Goal: Communication & Community: Answer question/provide support

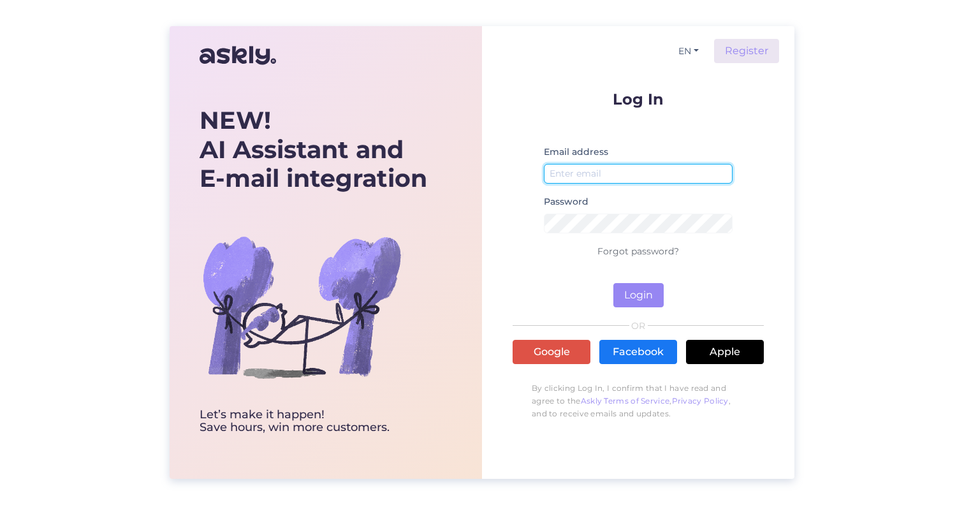
click at [608, 178] on input "email" at bounding box center [638, 174] width 189 height 20
type input "kristiina.laur@eestiloto.ee"
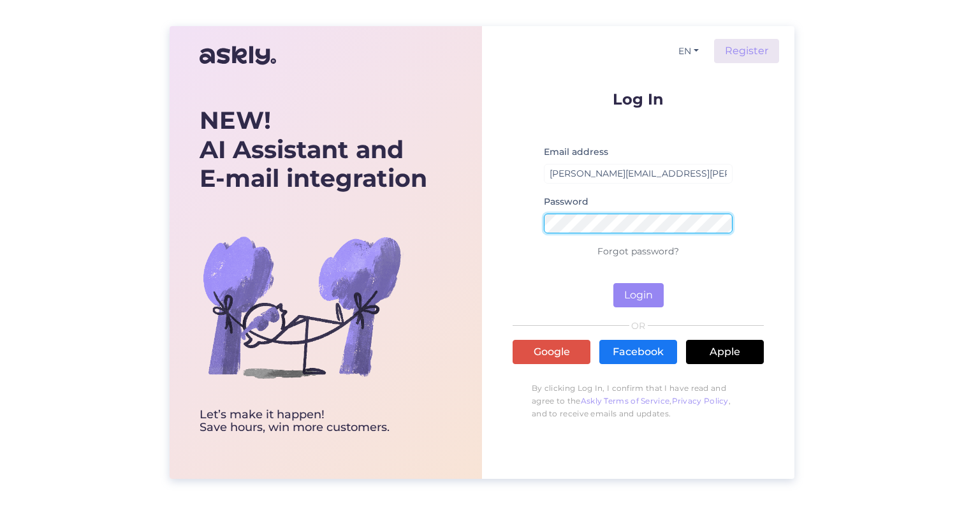
click at [613, 283] on button "Login" at bounding box center [638, 295] width 50 height 24
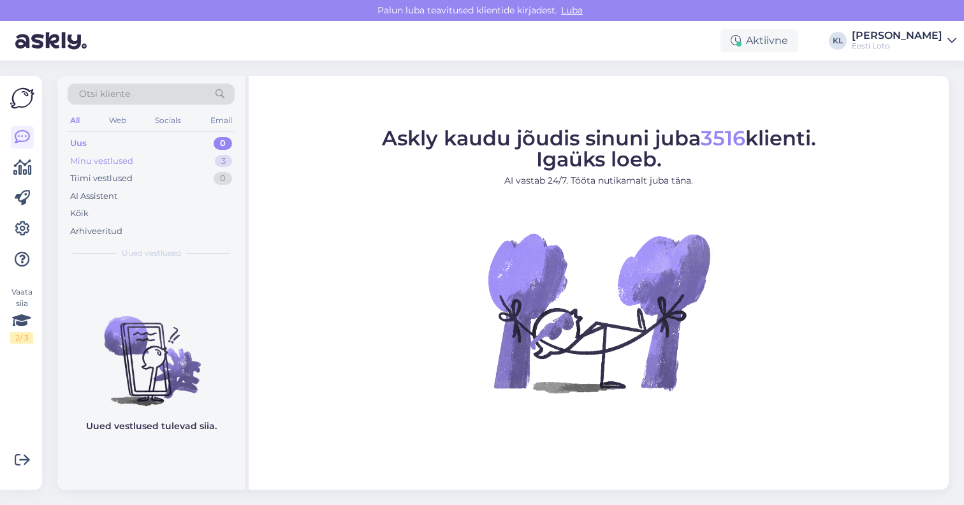
click at [196, 162] on div "Minu vestlused 3" at bounding box center [151, 161] width 167 height 18
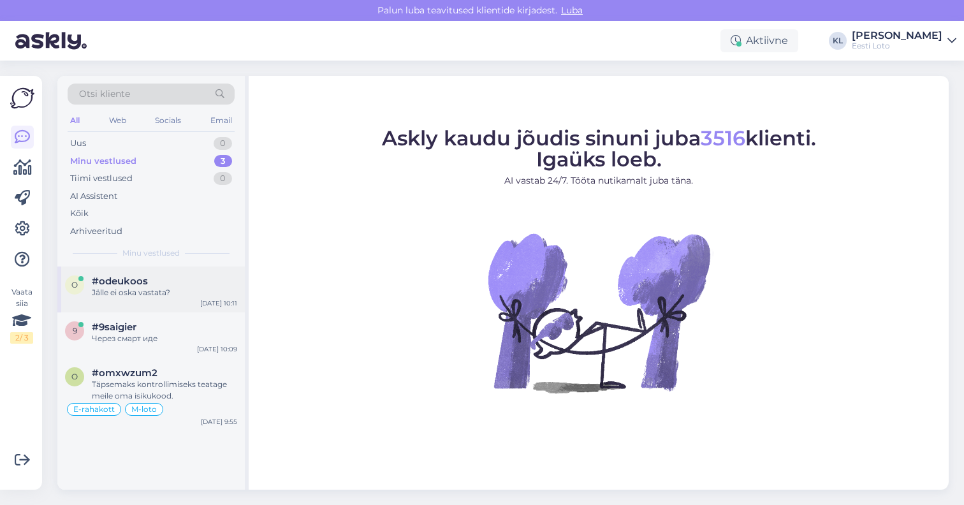
click at [188, 294] on div "Jälle ei oska vastata?" at bounding box center [164, 292] width 145 height 11
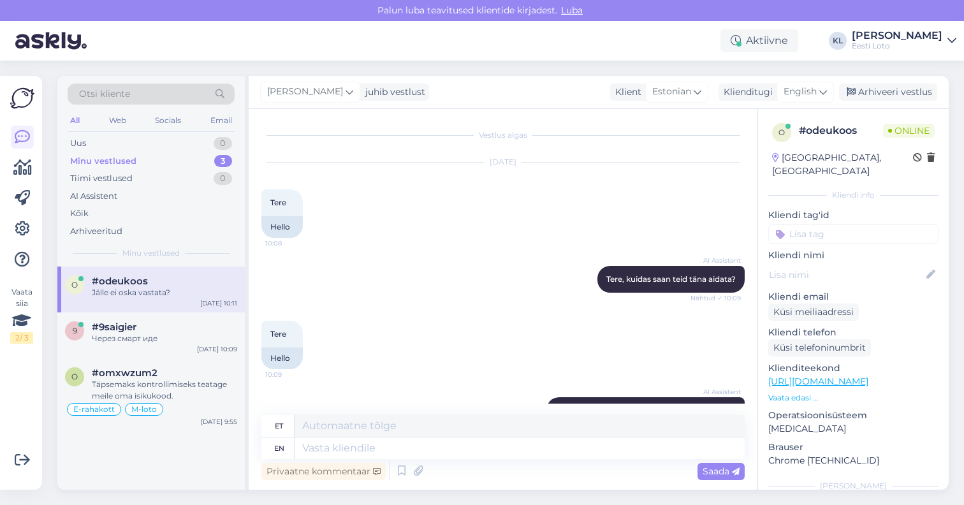
scroll to position [333, 0]
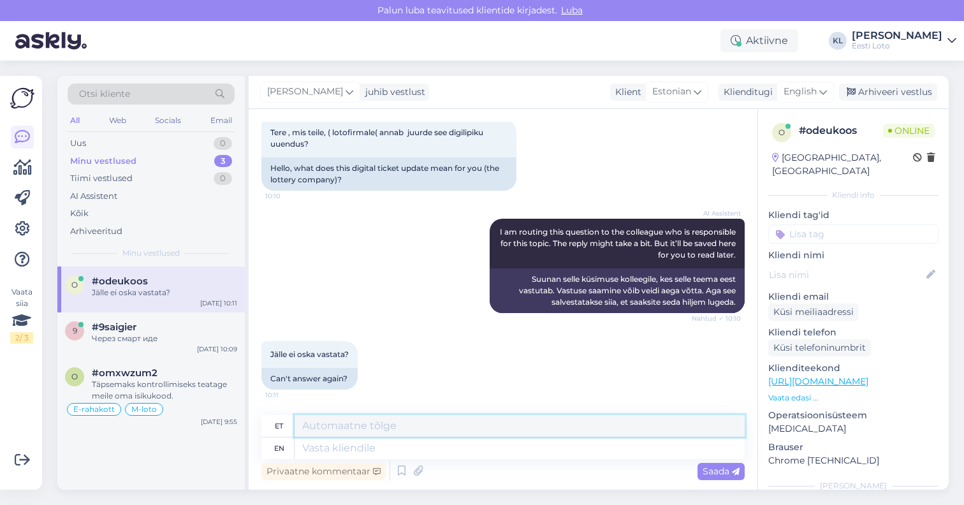
click at [386, 428] on textarea at bounding box center [519, 426] width 450 height 22
paste textarea "Me mõistame, et see muutus võib tunduda algselt ebamugav. Põhjus, miks me paber…"
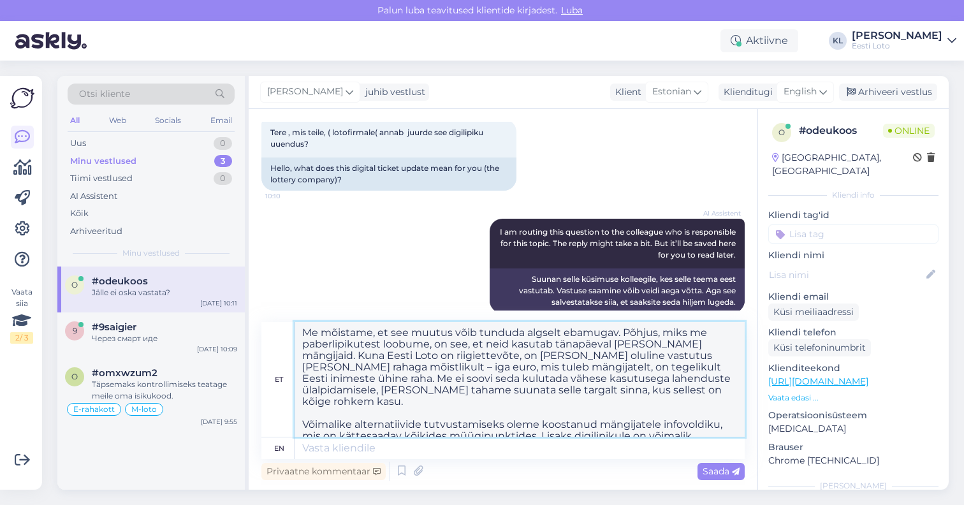
scroll to position [68, 0]
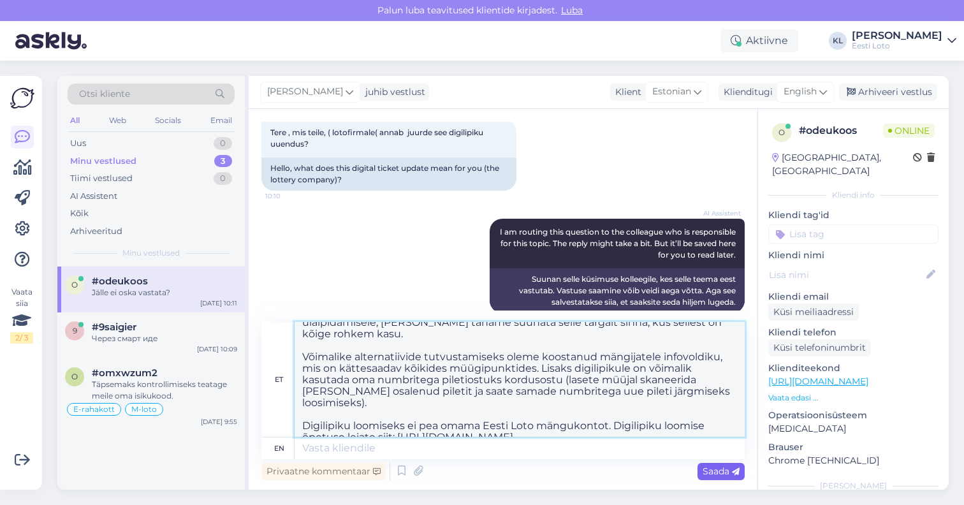
type textarea "Me mõistame, et see muutus võib tunduda algselt ebamugav. Põhjus, miks me paber…"
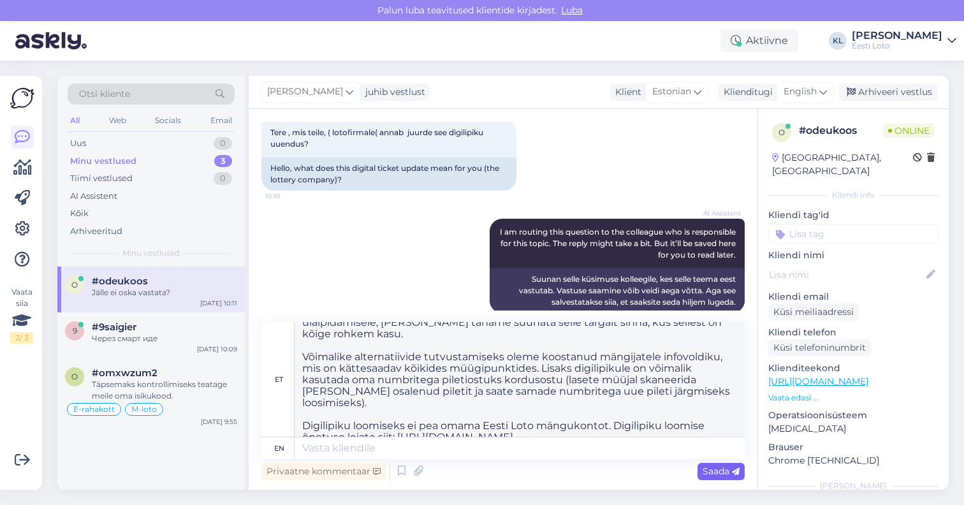
click at [719, 472] on span "Saada" at bounding box center [720, 470] width 37 height 11
click at [726, 471] on span "Saada" at bounding box center [720, 470] width 37 height 11
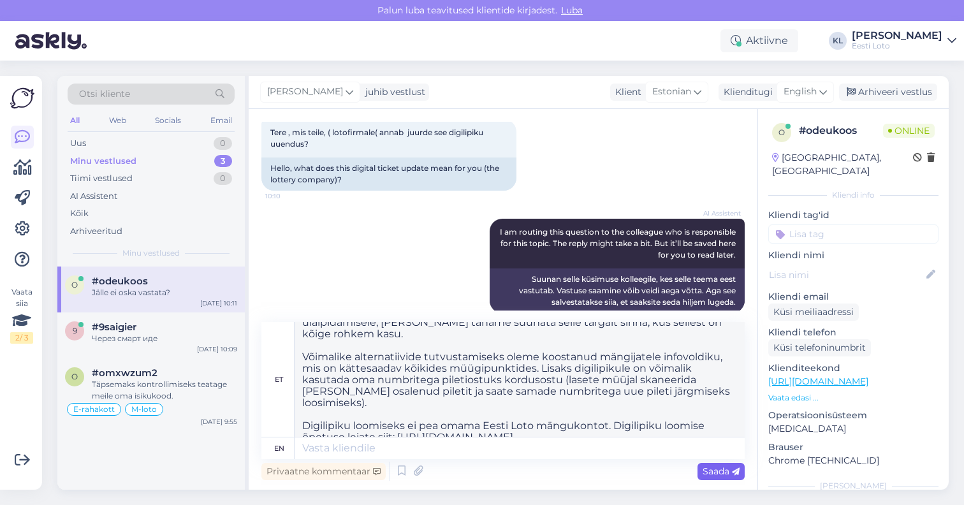
click at [726, 471] on span "Saada" at bounding box center [720, 470] width 37 height 11
click at [686, 463] on div "Privaatne kommentaar Saada" at bounding box center [502, 471] width 483 height 24
click at [709, 467] on span "Saada" at bounding box center [720, 470] width 37 height 11
click at [709, 465] on span "Saada" at bounding box center [720, 470] width 37 height 11
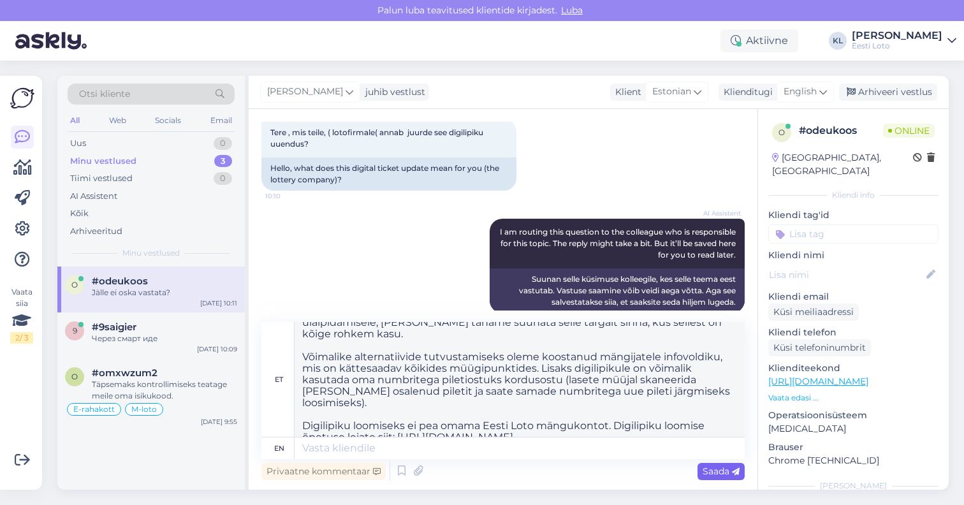
click at [709, 465] on span "Saada" at bounding box center [720, 470] width 37 height 11
click at [163, 337] on div "Через смарт иде" at bounding box center [164, 338] width 145 height 11
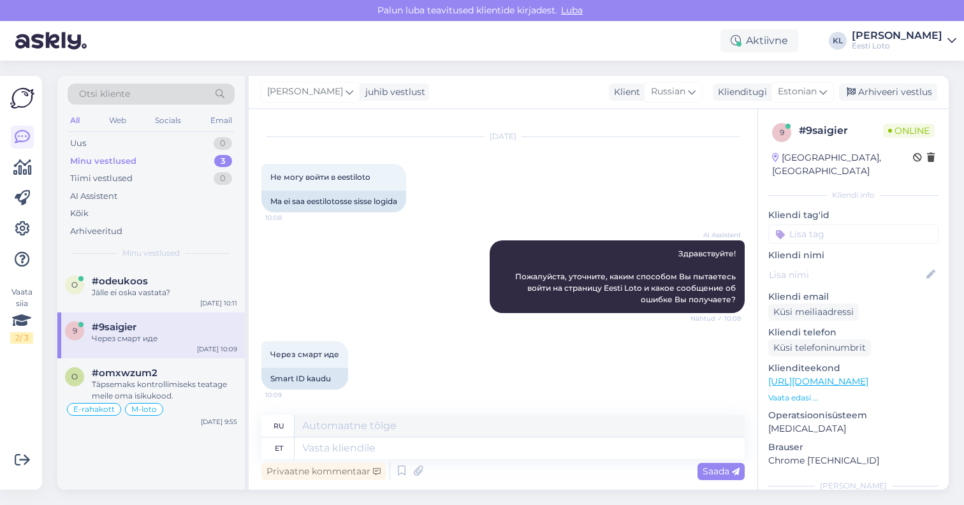
click at [572, 10] on span "Luba" at bounding box center [571, 9] width 29 height 11
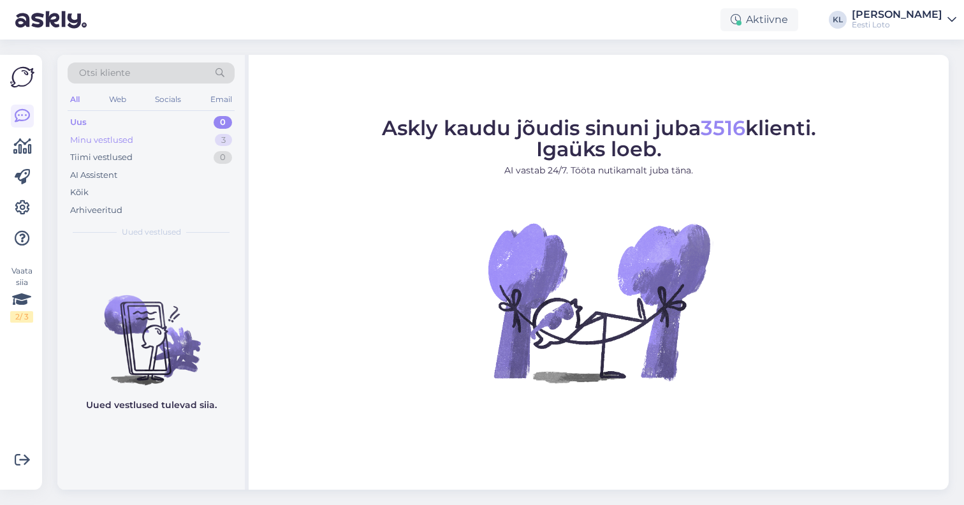
click at [192, 140] on div "Minu vestlused 3" at bounding box center [151, 140] width 167 height 18
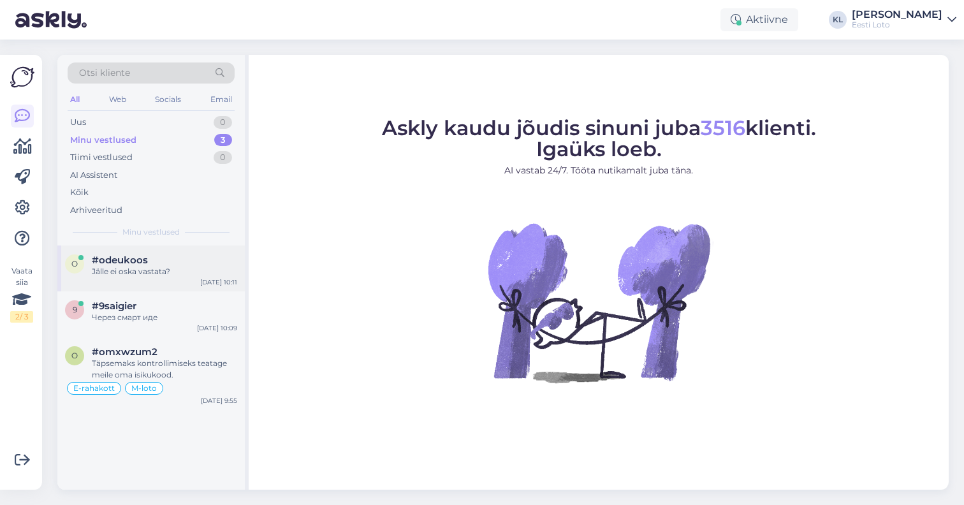
click at [178, 282] on div "o #odeukoos Jälle ei oska vastata? [DATE] 10:11" at bounding box center [150, 268] width 187 height 46
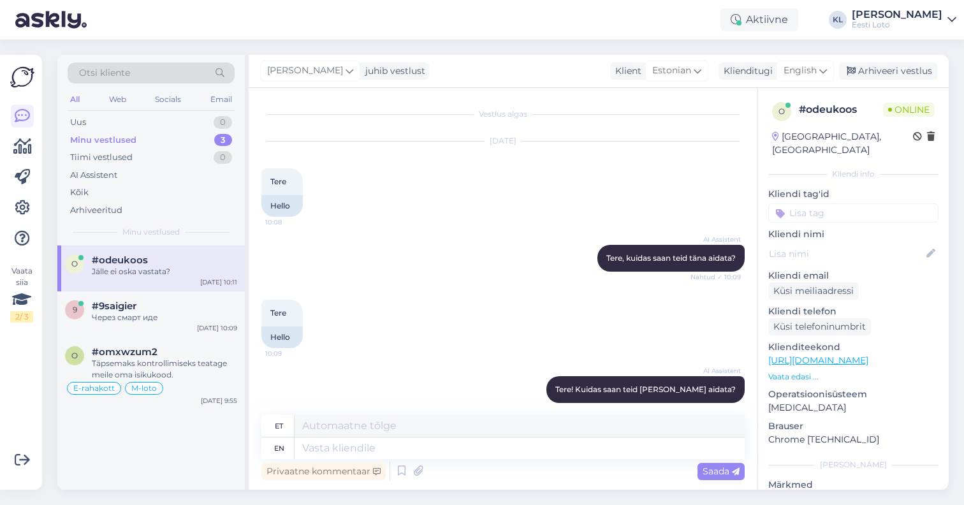
scroll to position [312, 0]
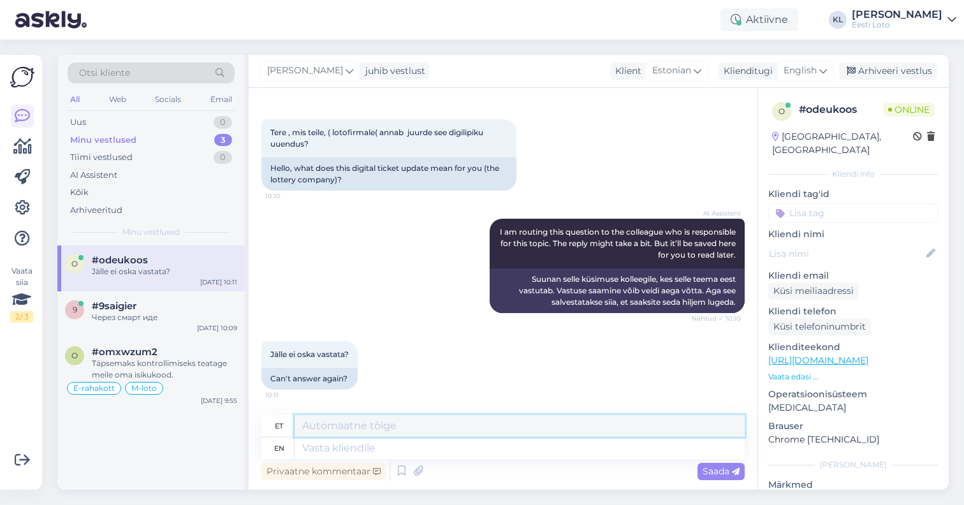
click at [419, 420] on textarea at bounding box center [519, 426] width 450 height 22
paste textarea "Me mõistame, et see muutus võib tunduda algselt ebamugav. Põhjus, miks me paber…"
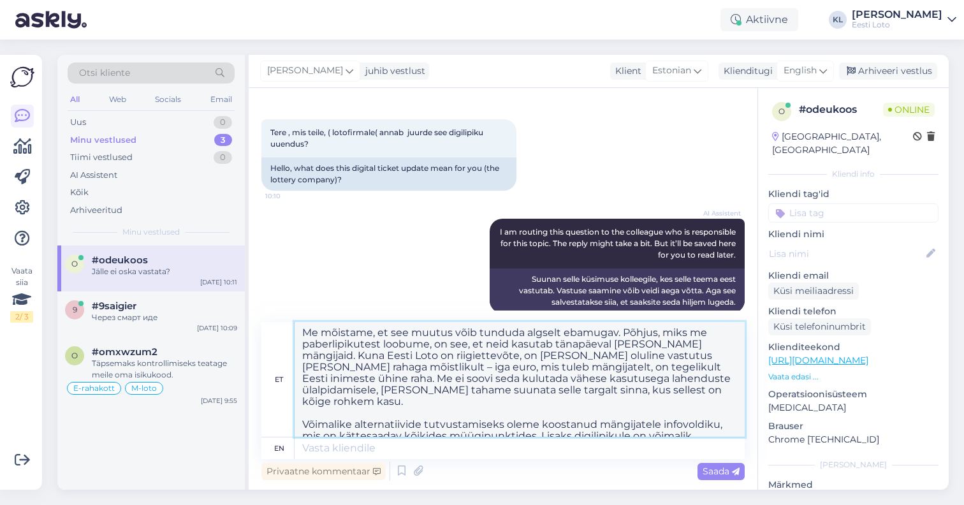
scroll to position [62, 0]
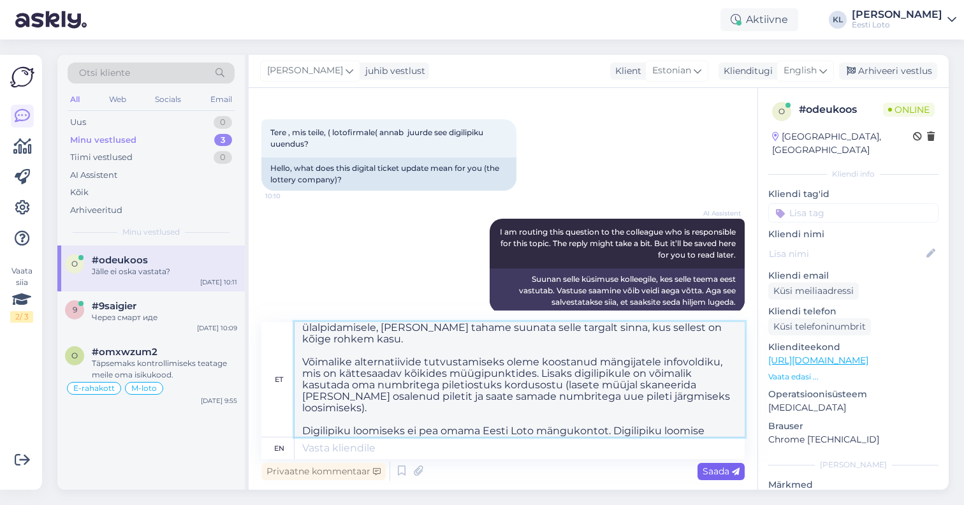
type textarea "Me mõistame, et see muutus võib tunduda algselt ebamugav. Põhjus, miks me paber…"
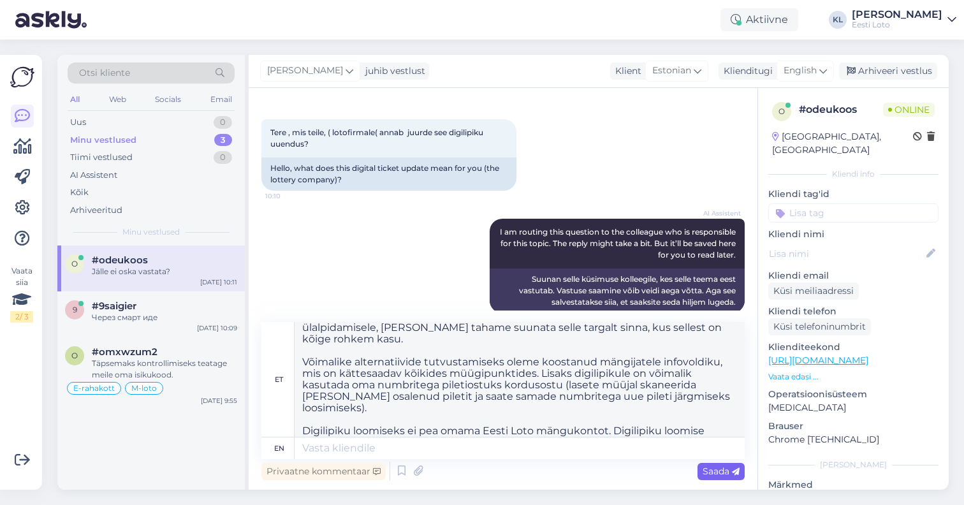
click at [720, 463] on div "Saada" at bounding box center [720, 471] width 47 height 17
click at [720, 473] on span "Saada" at bounding box center [720, 470] width 37 height 11
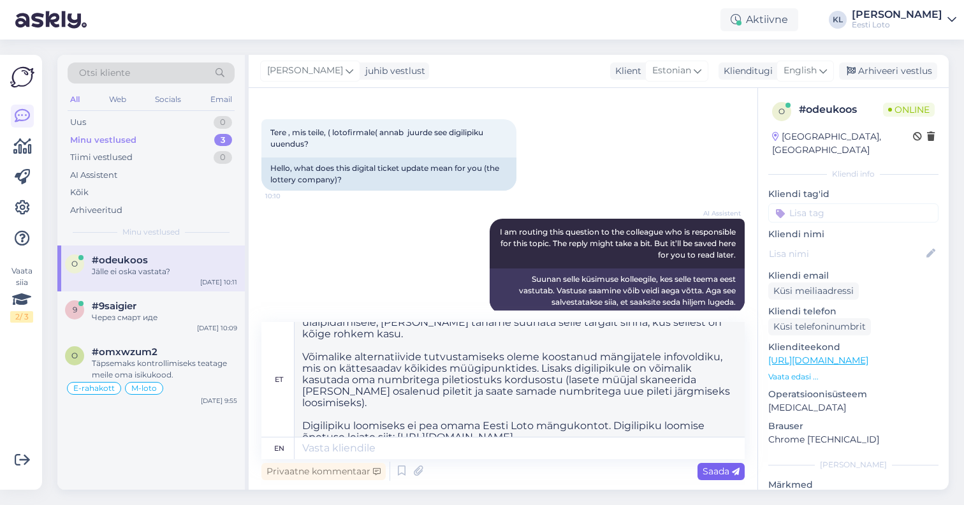
click at [715, 463] on div "Saada" at bounding box center [720, 471] width 47 height 17
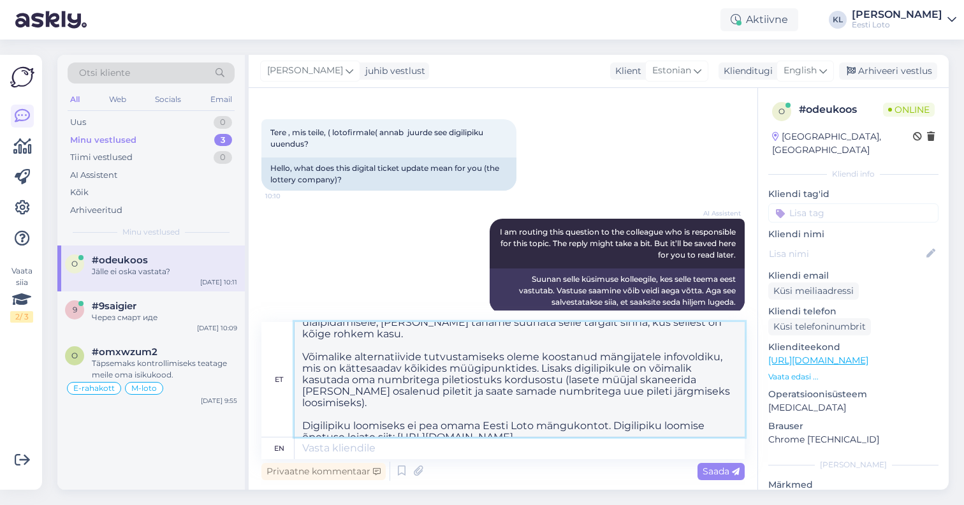
drag, startPoint x: 366, startPoint y: 435, endPoint x: 231, endPoint y: 274, distance: 209.9
click at [231, 274] on div "Otsi kliente All Web Socials Email Uus 0 Minu vestlused 3 Tiimi vestlused 0 AI …" at bounding box center [502, 272] width 891 height 435
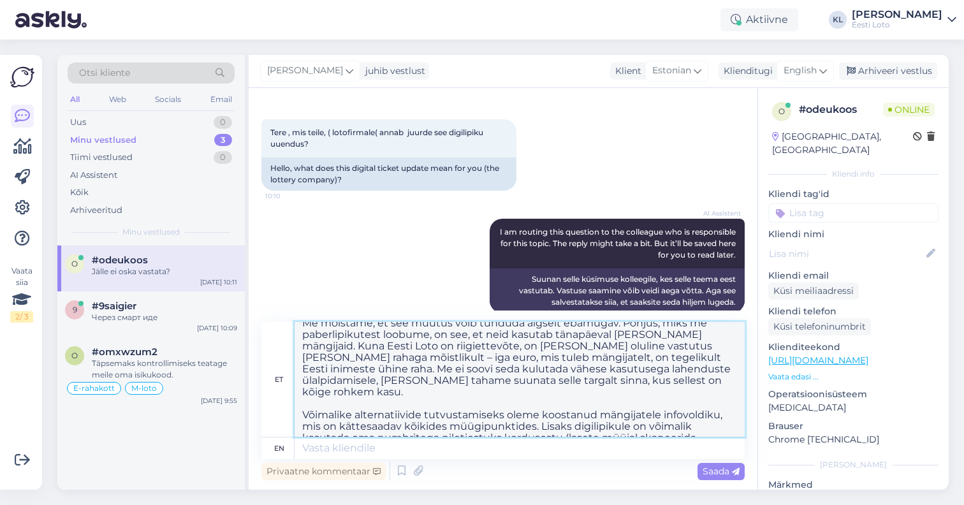
scroll to position [0, 0]
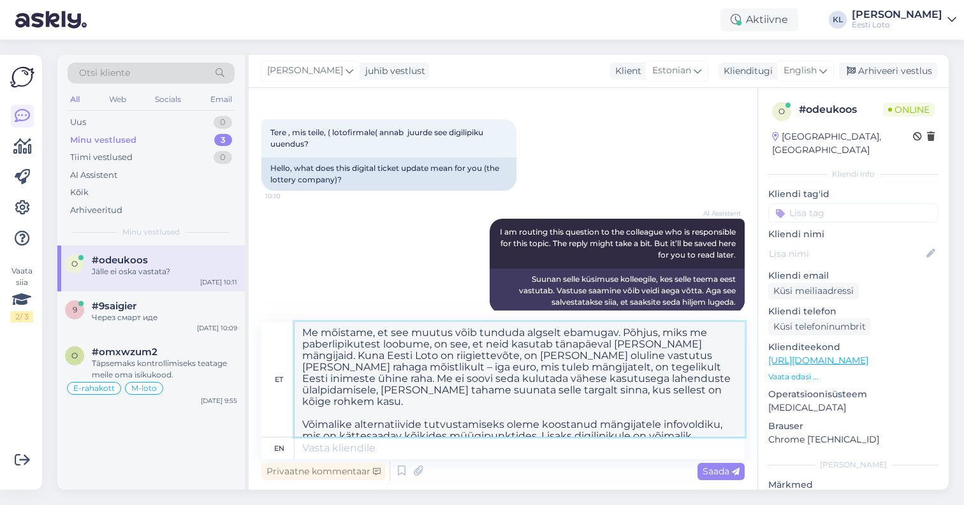
click at [300, 329] on textarea "Me mõistame, et see muutus võib tunduda algselt ebamugav. Põhjus, miks me paber…" at bounding box center [519, 379] width 450 height 115
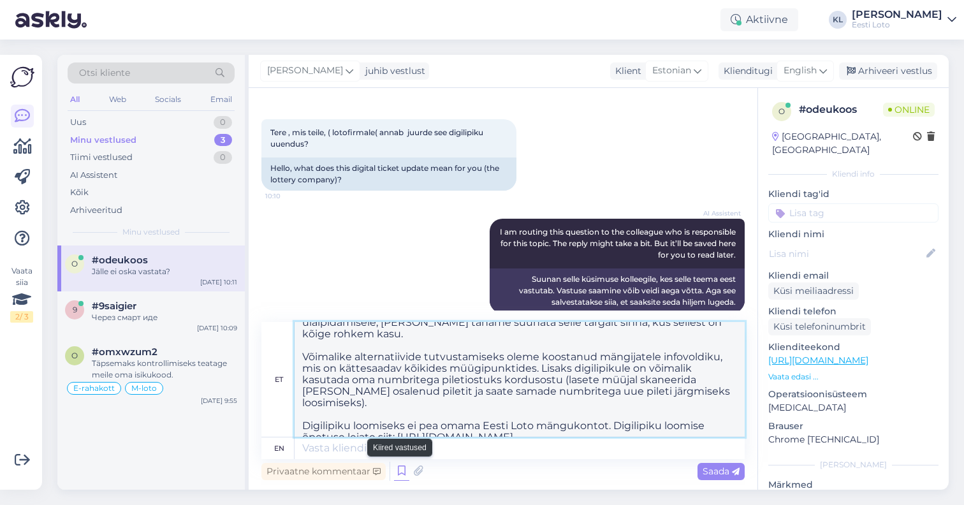
drag, startPoint x: 300, startPoint y: 329, endPoint x: 393, endPoint y: 470, distance: 169.2
click at [393, 470] on div "et Me mõistame, et see muutus võib tunduda algselt ebamugav. Põhjus, miks me pa…" at bounding box center [502, 402] width 483 height 161
click at [644, 433] on textarea "Me mõistame, et see muutus võib tunduda algselt ebamugav. Põhjus, miks me paber…" at bounding box center [519, 379] width 450 height 115
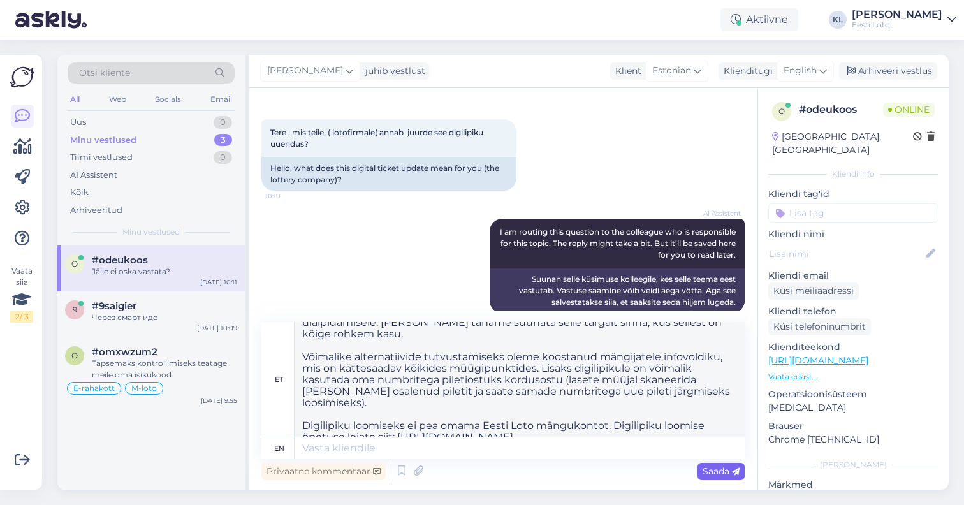
click at [713, 467] on span "Saada" at bounding box center [720, 470] width 37 height 11
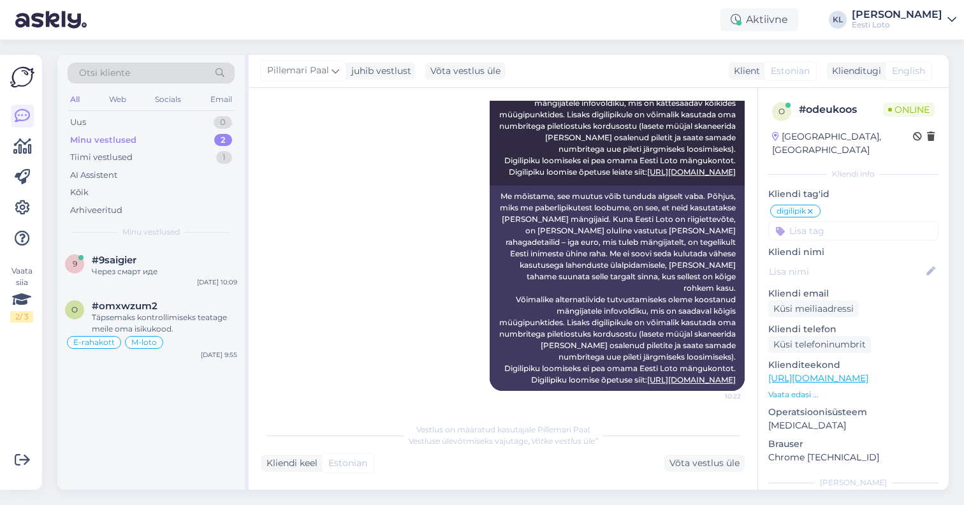
scroll to position [777, 0]
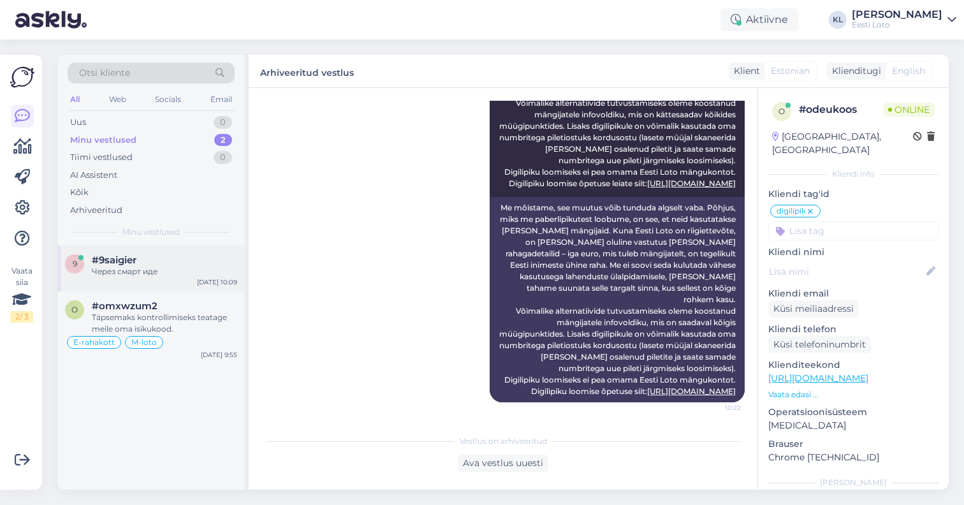
click at [148, 273] on div "Через смарт иде" at bounding box center [164, 271] width 145 height 11
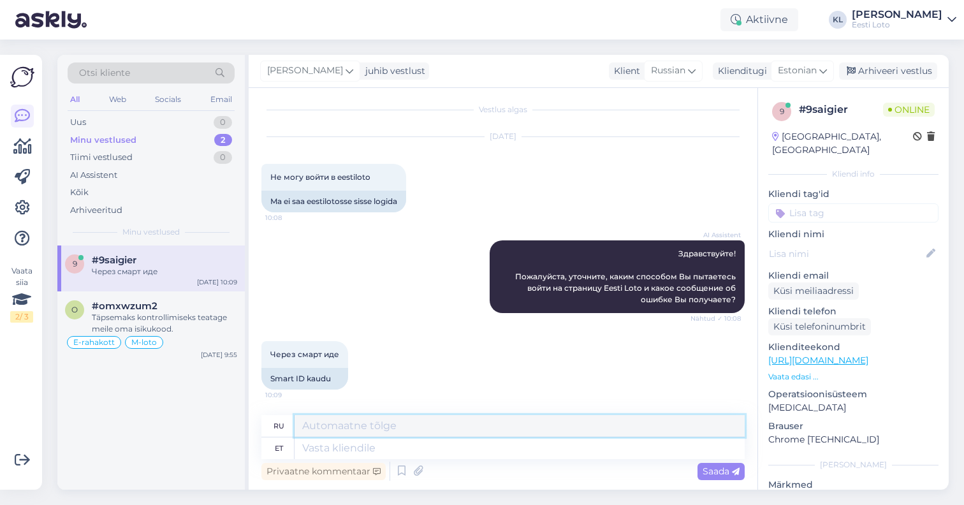
click at [438, 433] on textarea at bounding box center [519, 426] width 450 height 22
paste textarea "Me mõistame, et see muutus võib tunduda algselt ebamugav. Põhjus, miks me paber…"
type textarea "Me mõistame, et see muutus võib tunduda algselt ebamugav. Põhjus, miks me paber…"
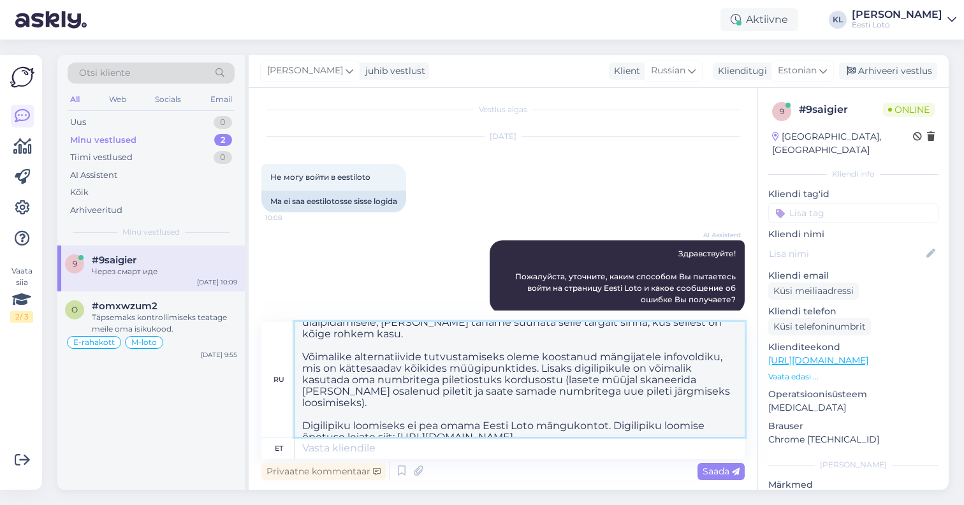
scroll to position [0, 0]
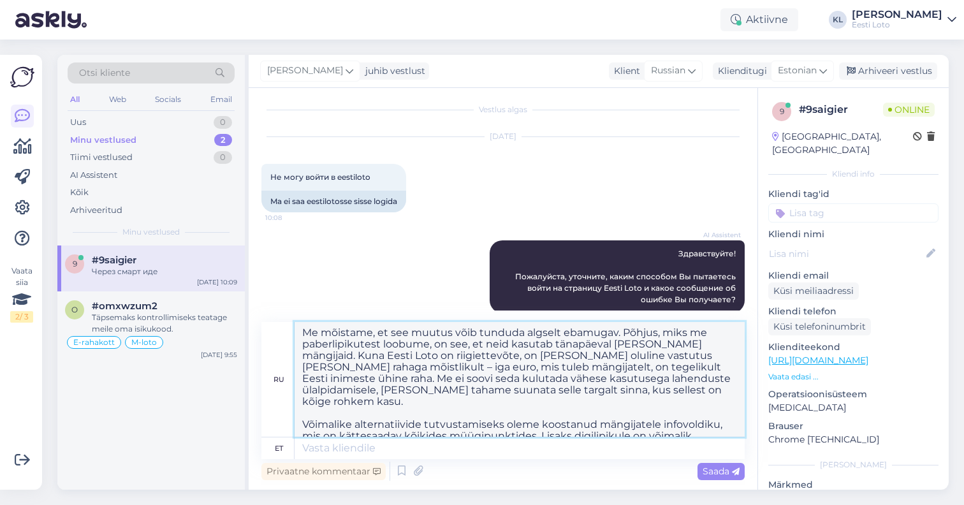
drag, startPoint x: 357, startPoint y: 432, endPoint x: 254, endPoint y: 199, distance: 254.3
click at [254, 199] on div "Vestlus algas [DATE] Не могу войти в [GEOGRAPHIC_DATA] 10:08 Ma ei saa eestilot…" at bounding box center [503, 289] width 509 height 402
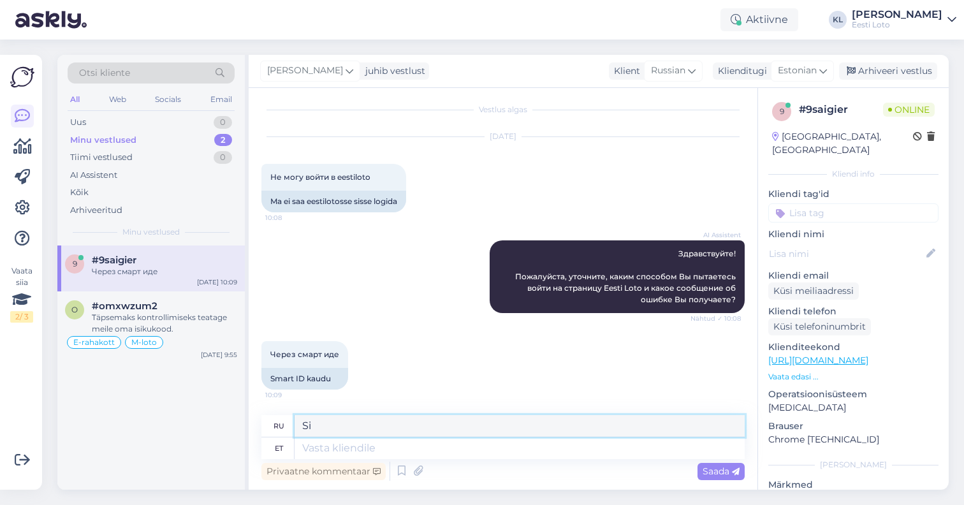
type textarea "S"
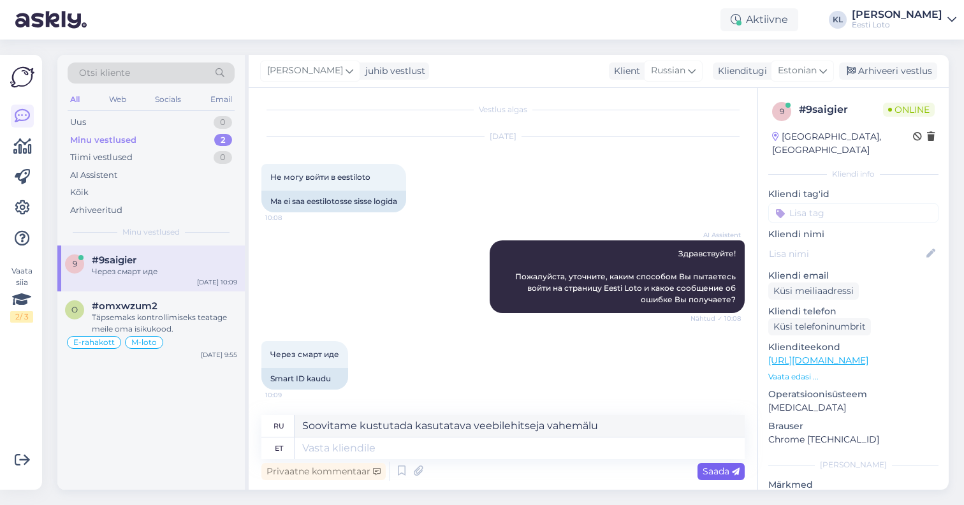
click at [713, 476] on div "Saada" at bounding box center [720, 471] width 47 height 17
click at [714, 468] on span "Saada" at bounding box center [720, 470] width 37 height 11
click at [739, 470] on div "Saada" at bounding box center [720, 471] width 47 height 17
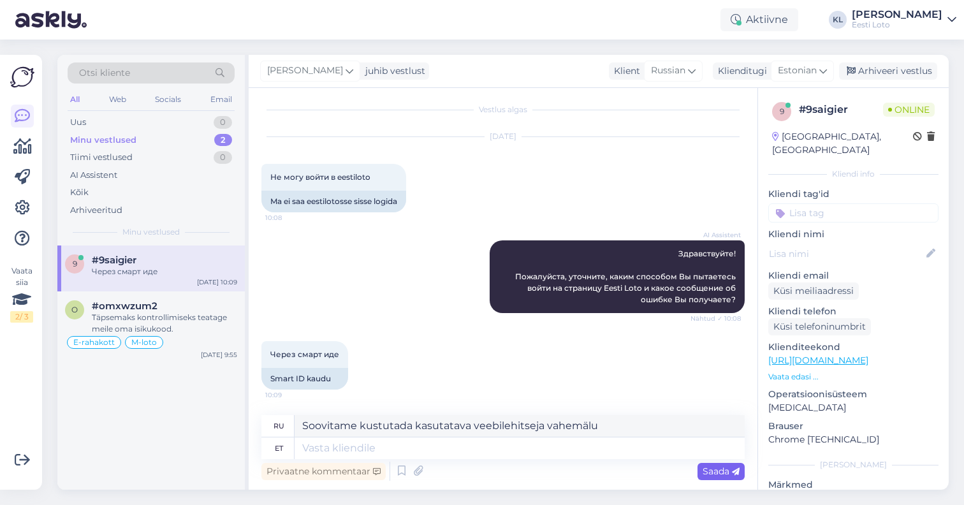
click at [739, 470] on div "Saada" at bounding box center [720, 471] width 47 height 17
click at [732, 468] on icon at bounding box center [736, 472] width 8 height 8
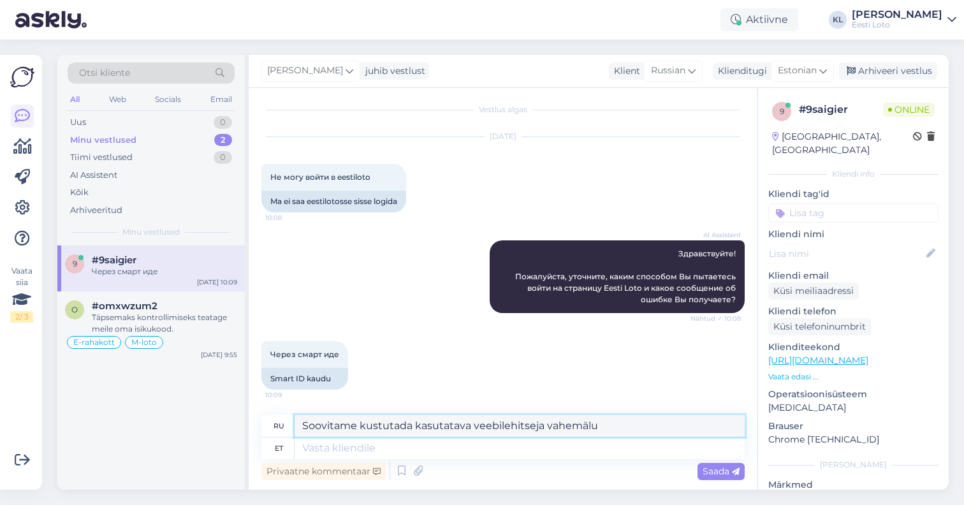
click at [614, 424] on textarea "Soovitame kustutada kasutatava veebilehitseja vahemälu" at bounding box center [519, 426] width 450 height 22
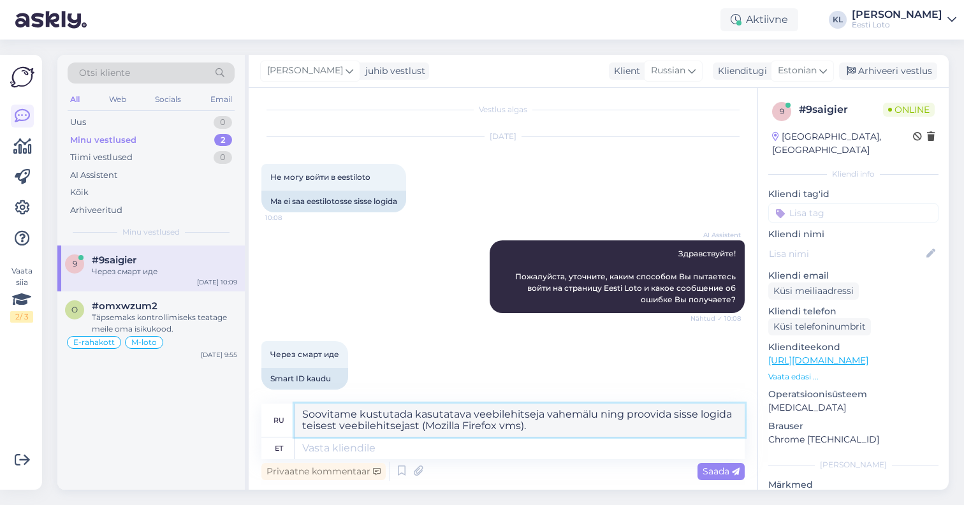
drag, startPoint x: 558, startPoint y: 427, endPoint x: 222, endPoint y: 417, distance: 336.1
click at [222, 417] on div "Otsi kliente All Web Socials Email Uus 0 Minu vestlused 2 Tiimi vestlused 0 AI …" at bounding box center [502, 272] width 891 height 435
type textarea "Soovitame kustutada kasutatava veebilehitseja vahemälu ning proovida sisse logi…"
click at [723, 466] on span "Saada" at bounding box center [720, 470] width 37 height 11
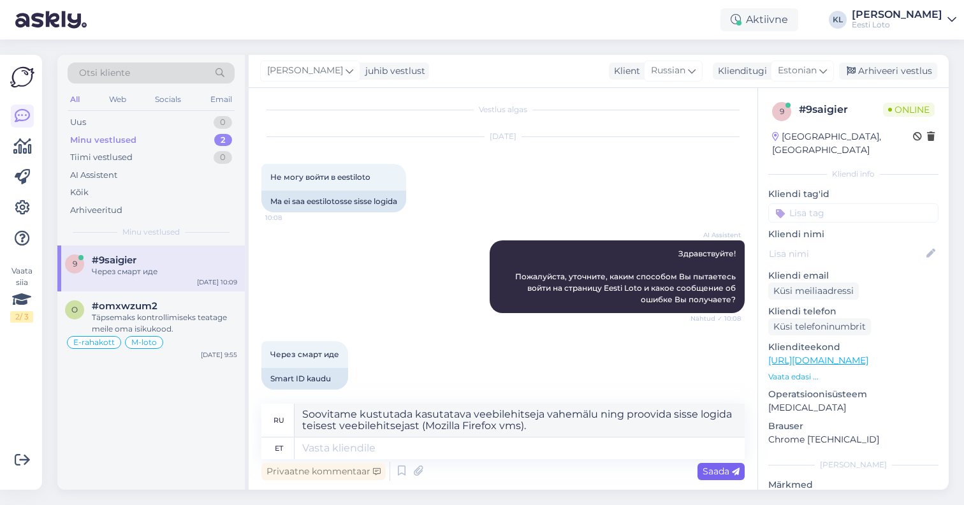
click at [722, 466] on span "Saada" at bounding box center [720, 470] width 37 height 11
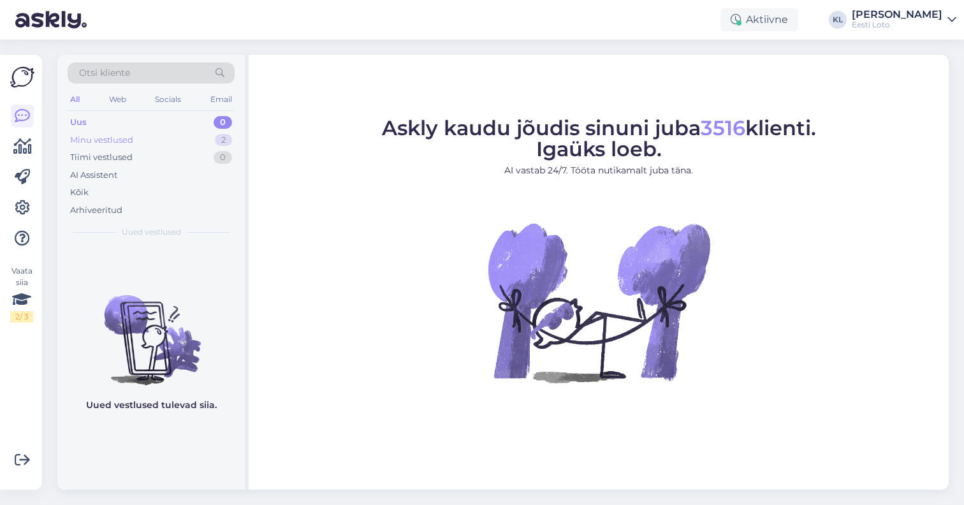
click at [178, 134] on div "Minu vestlused 2" at bounding box center [151, 140] width 167 height 18
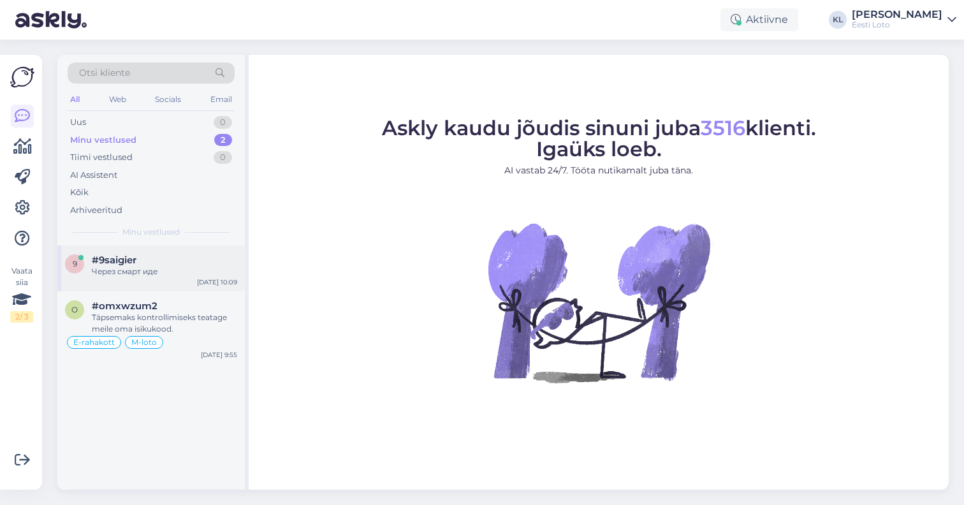
click at [151, 273] on div "Через смарт иде" at bounding box center [164, 271] width 145 height 11
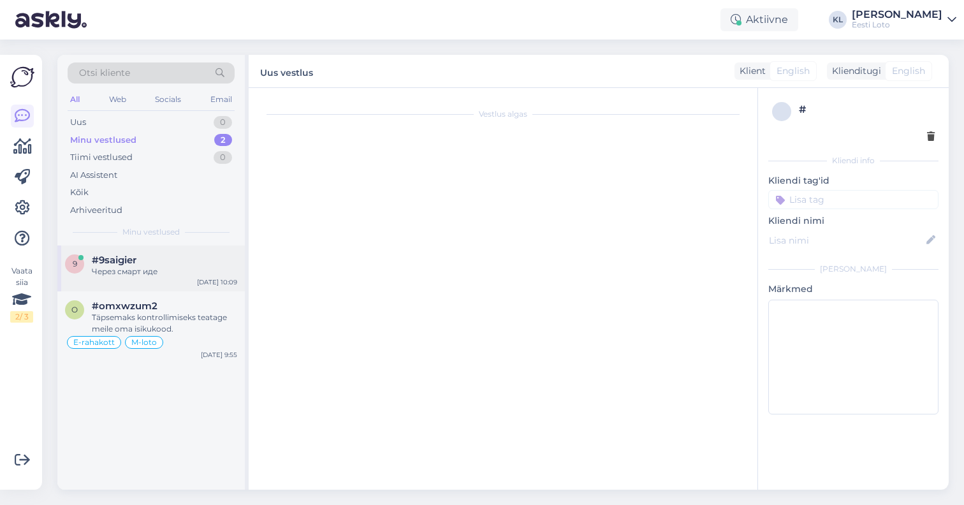
scroll to position [4, 0]
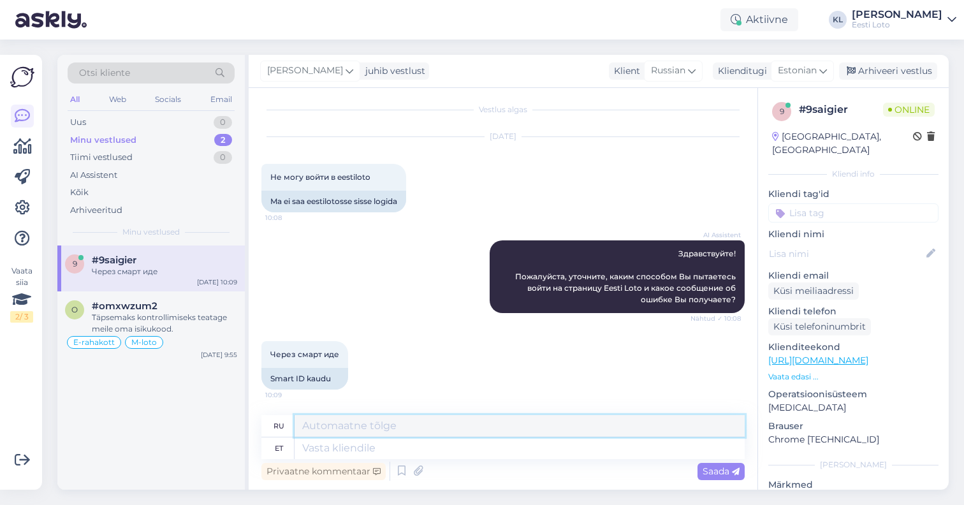
click at [393, 427] on textarea at bounding box center [519, 426] width 450 height 22
paste textarea "Soovitame kustutada kasutatava veebilehitseja vahemälu ning proovida sisse logi…"
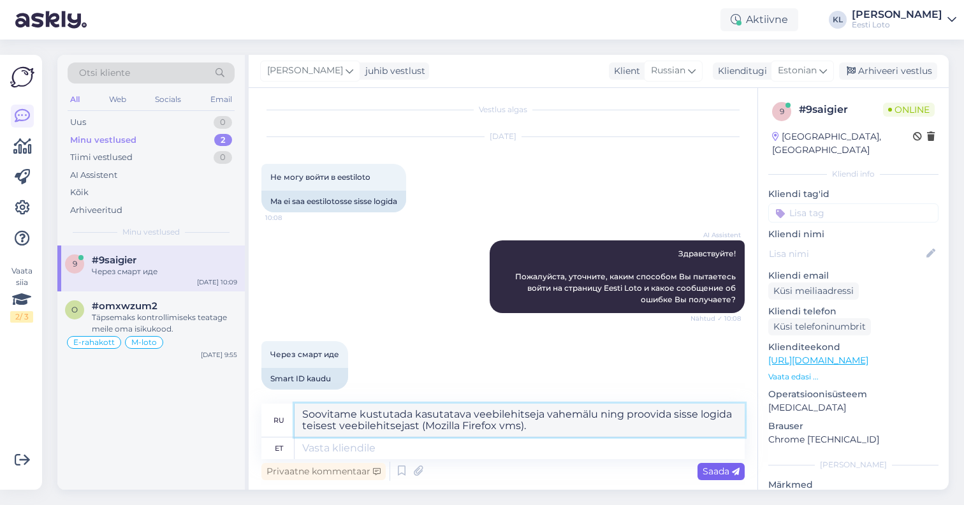
type textarea "Soovitame kustutada kasutatava veebilehitseja vahemälu ning proovida sisse logi…"
click at [724, 470] on span "Saada" at bounding box center [720, 470] width 37 height 11
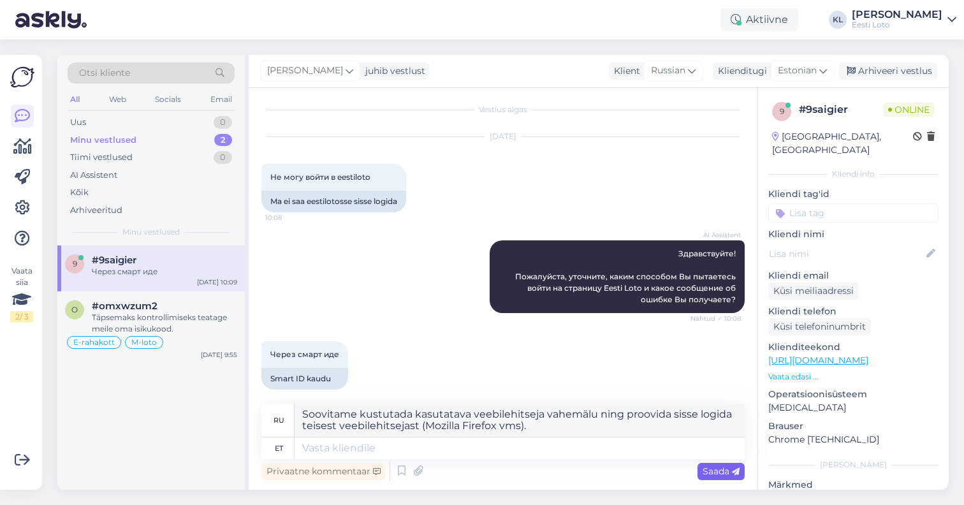
click at [724, 470] on span "Saada" at bounding box center [720, 470] width 37 height 11
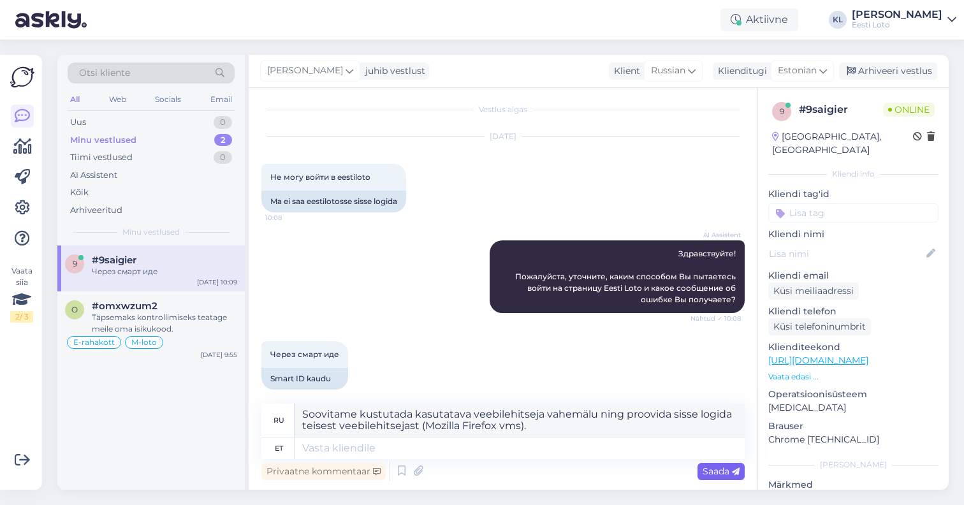
click at [724, 470] on span "Saada" at bounding box center [720, 470] width 37 height 11
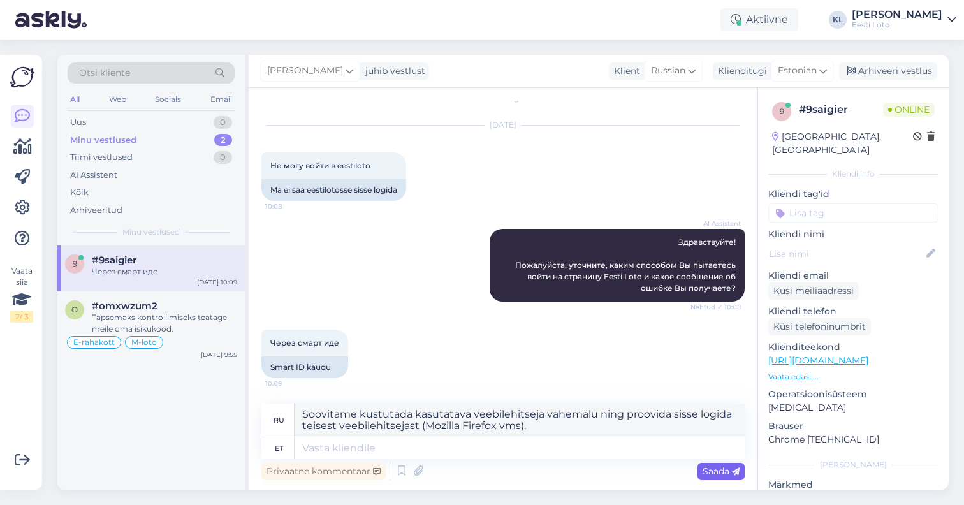
click at [717, 467] on span "Saada" at bounding box center [720, 470] width 37 height 11
click at [717, 470] on span "Saada" at bounding box center [720, 470] width 37 height 11
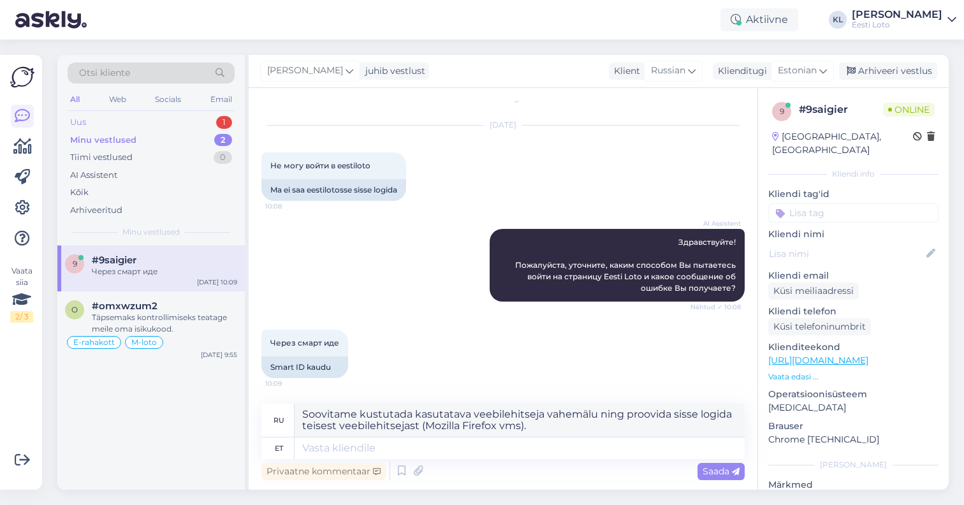
click at [151, 117] on div "Uus 1" at bounding box center [151, 122] width 167 height 18
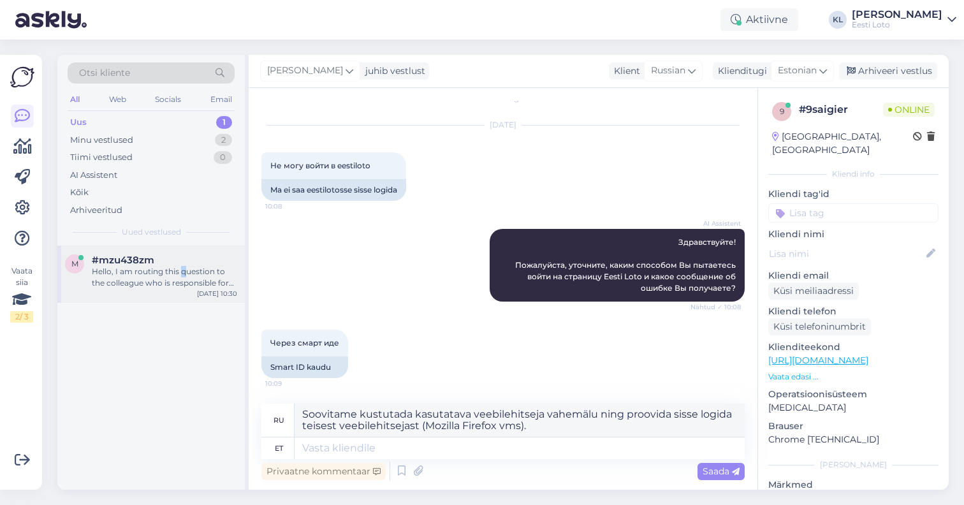
click at [183, 274] on div "Hello, I am routing this question to the colleague who is responsible for this …" at bounding box center [164, 277] width 145 height 23
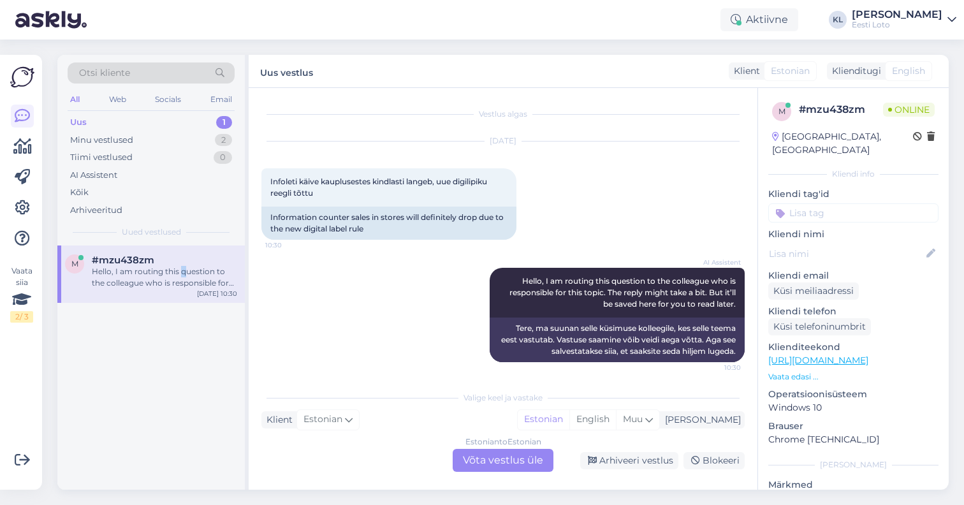
scroll to position [3, 0]
